Goal: Task Accomplishment & Management: Use online tool/utility

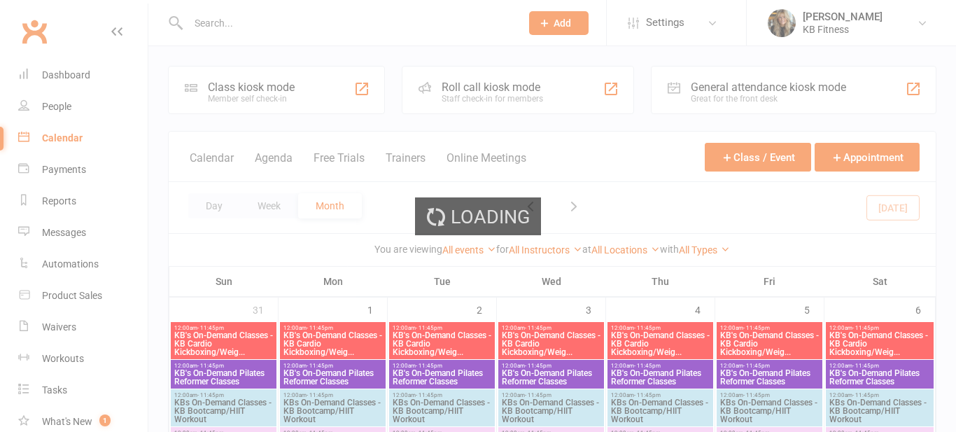
click at [213, 206] on div "Loading" at bounding box center [478, 216] width 956 height 432
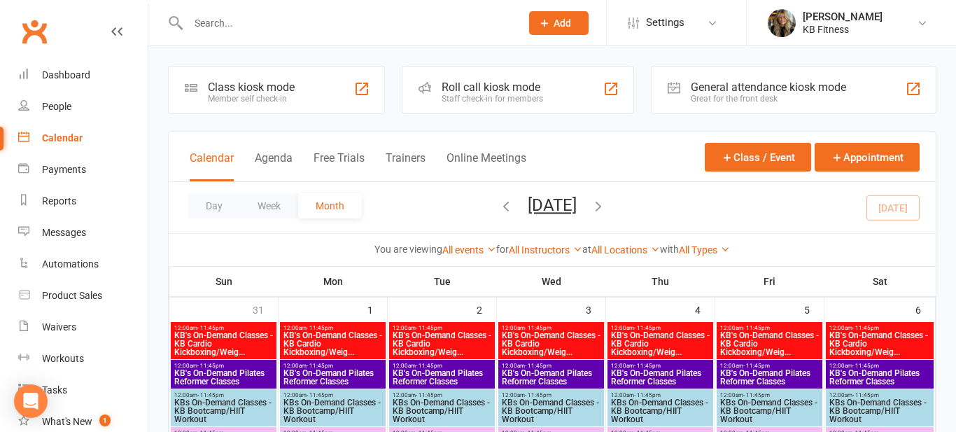
click at [213, 206] on button "Day" at bounding box center [214, 205] width 52 height 25
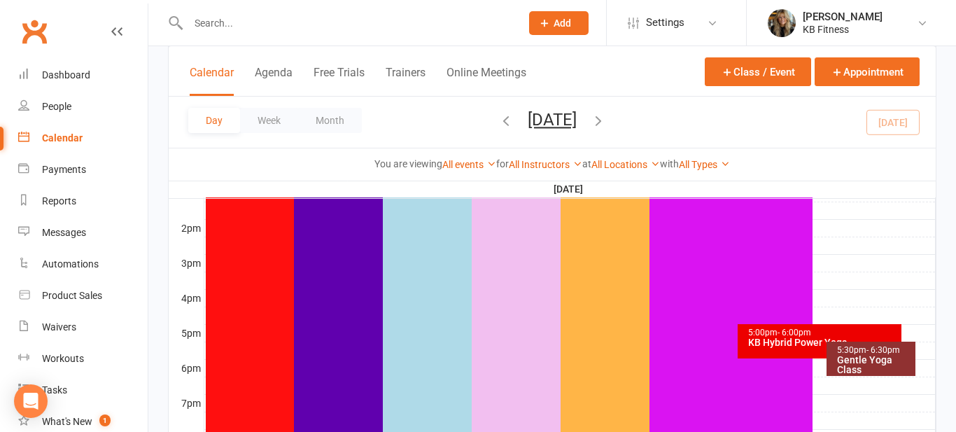
scroll to position [588, 0]
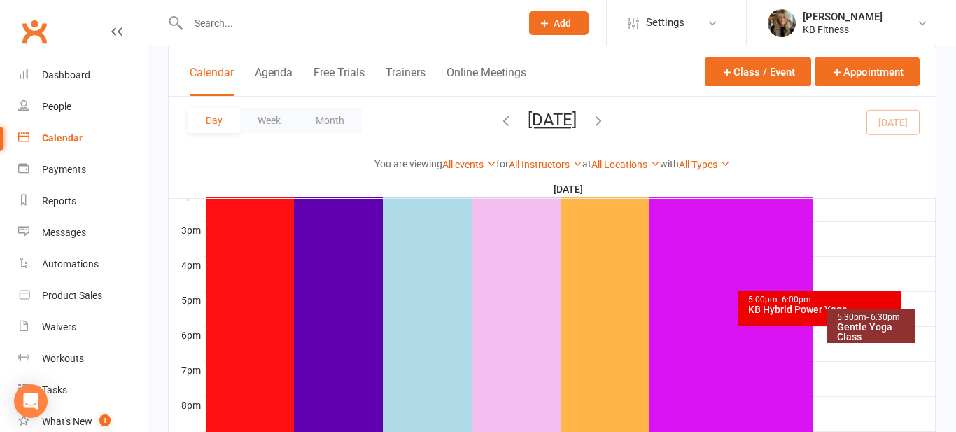
click at [791, 318] on div "5:00pm - 6:00pm KB Hybrid Power Yoga" at bounding box center [820, 308] width 164 height 34
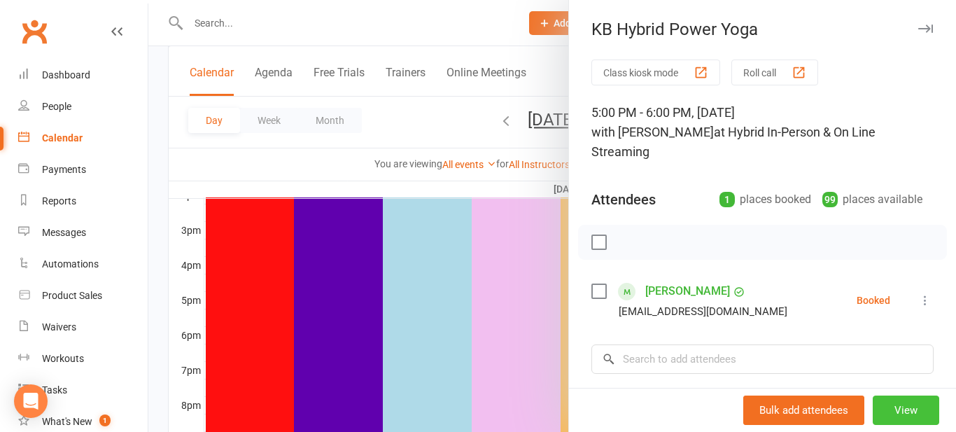
click at [901, 407] on button "View" at bounding box center [906, 409] width 66 height 29
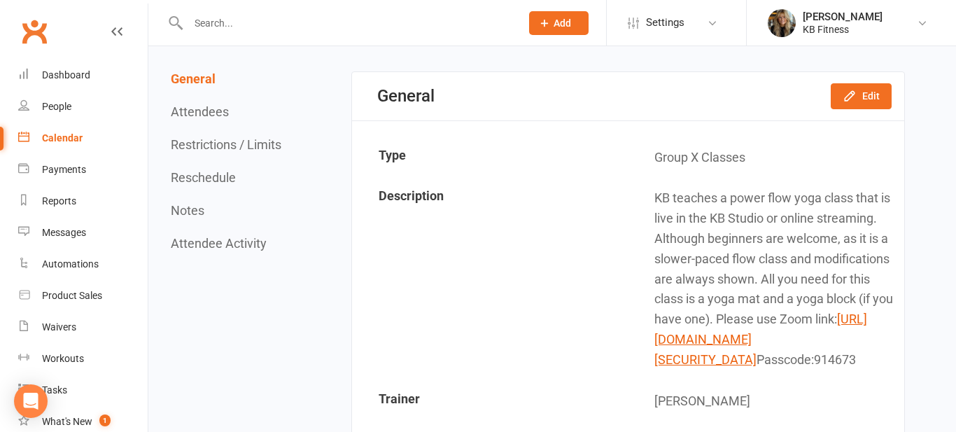
scroll to position [140, 0]
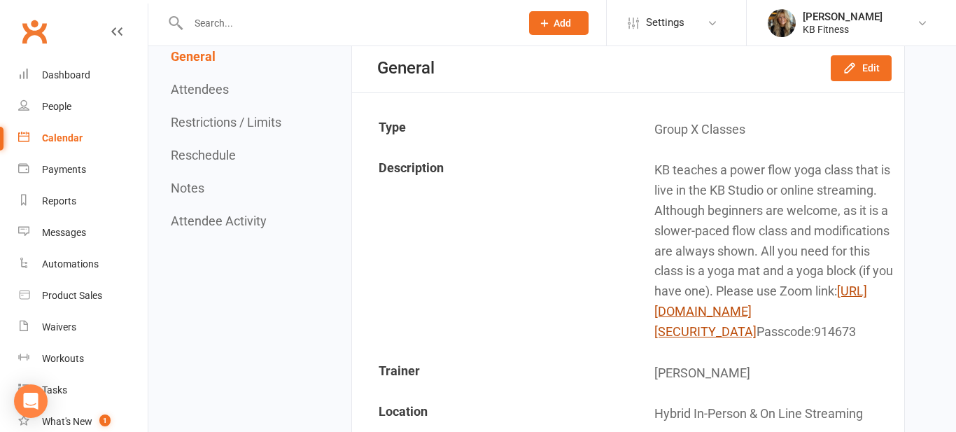
click at [832, 334] on link "[URL][DOMAIN_NAME][SECURITY_DATA]" at bounding box center [760, 310] width 213 height 55
